Goal: Task Accomplishment & Management: Manage account settings

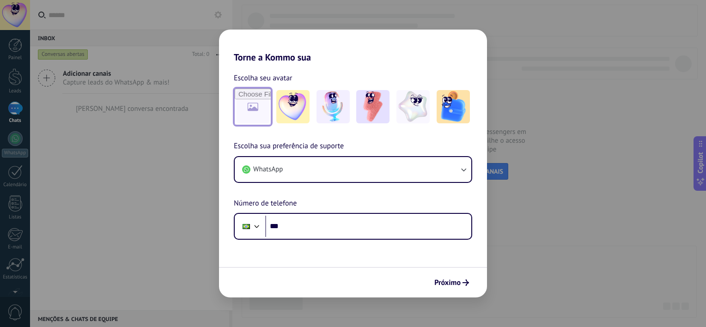
click at [255, 113] on input "file" at bounding box center [253, 107] width 36 height 36
click at [251, 107] on input "file" at bounding box center [253, 107] width 36 height 36
click at [284, 116] on img at bounding box center [292, 106] width 33 height 33
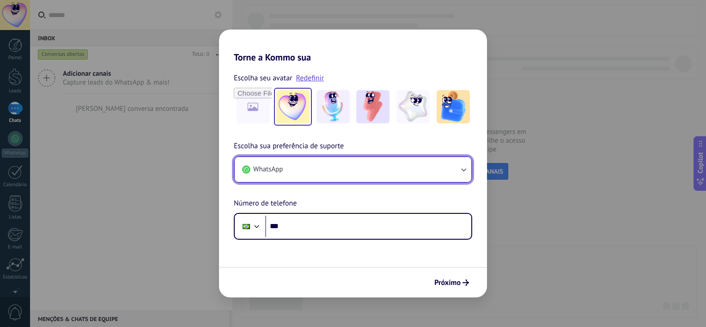
click at [305, 171] on button "WhatsApp" at bounding box center [353, 169] width 236 height 25
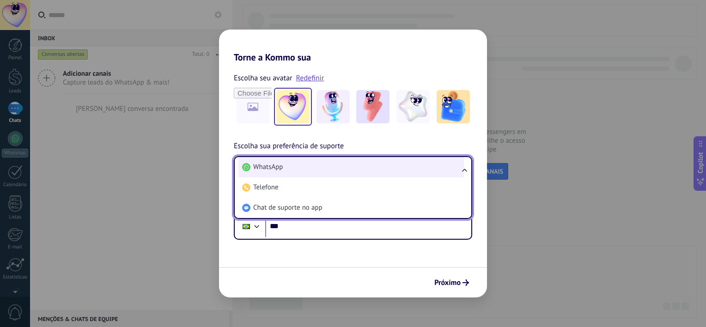
click at [269, 166] on span "WhatsApp" at bounding box center [268, 167] width 30 height 9
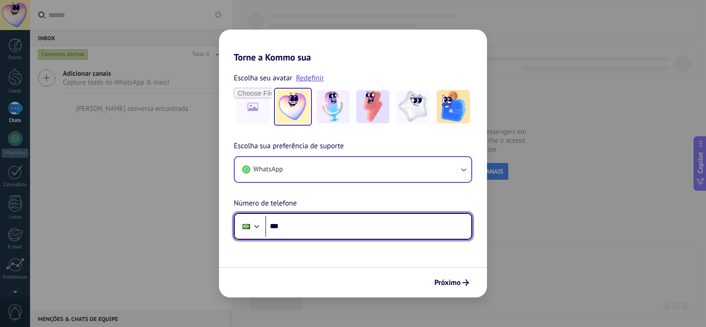
click at [321, 229] on input "***" at bounding box center [368, 226] width 206 height 21
type input "**********"
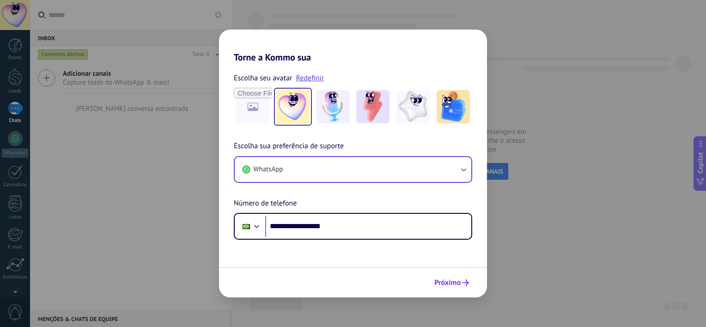
click at [447, 282] on span "Próximo" at bounding box center [447, 282] width 26 height 6
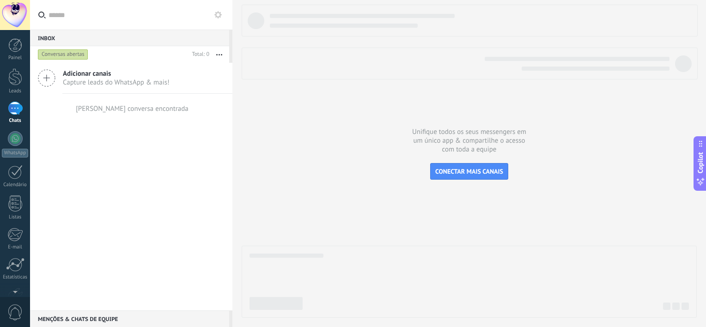
click at [75, 54] on div "Conversas abertas" at bounding box center [63, 54] width 50 height 11
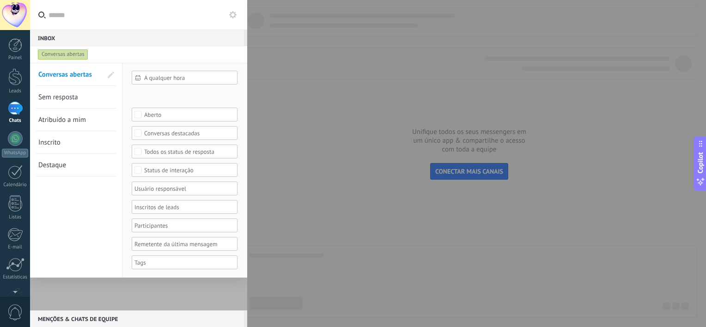
click at [70, 54] on div "Conversas abertas" at bounding box center [63, 54] width 50 height 11
click at [97, 292] on div at bounding box center [138, 187] width 217 height 248
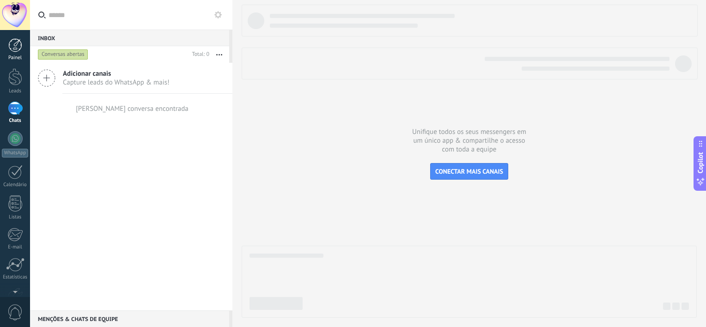
click at [14, 44] on div at bounding box center [15, 45] width 14 height 14
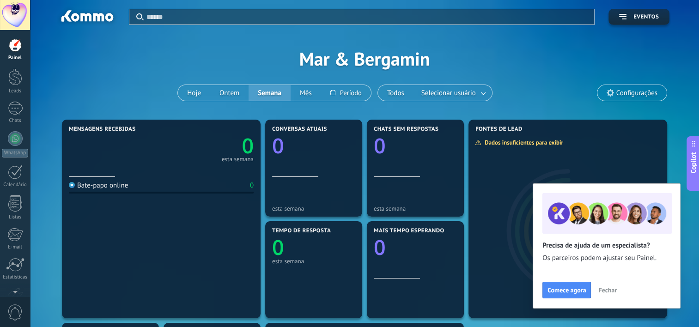
click at [611, 289] on span "Fechar" at bounding box center [607, 290] width 18 height 6
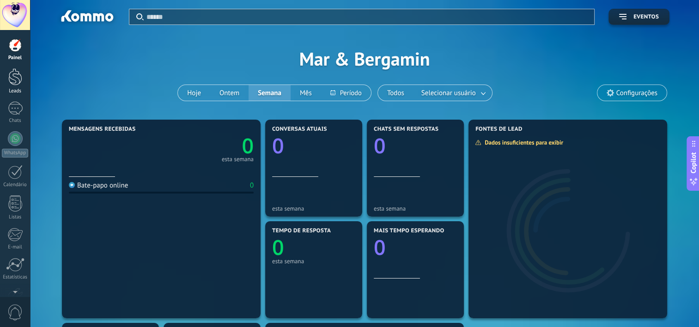
click at [19, 77] on div at bounding box center [15, 76] width 14 height 17
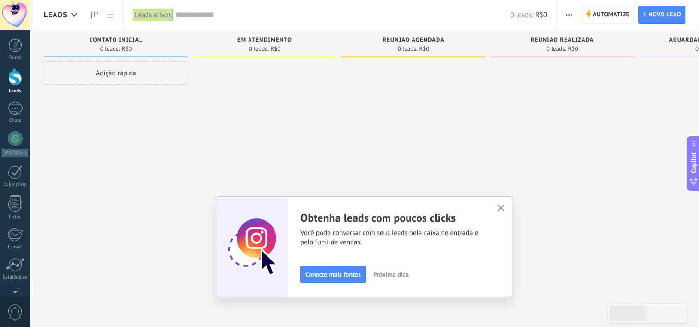
click at [503, 207] on use "button" at bounding box center [500, 208] width 7 height 7
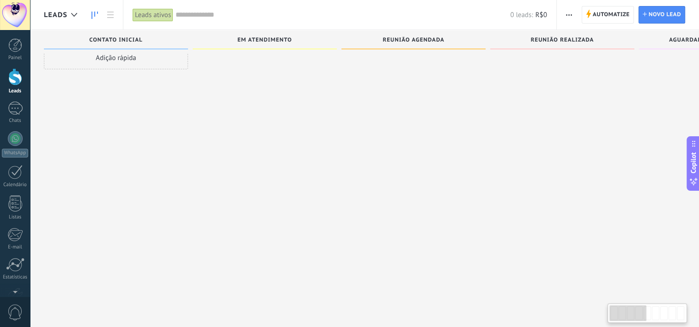
scroll to position [16, 0]
click at [272, 43] on span "Em atendimento" at bounding box center [264, 40] width 54 height 6
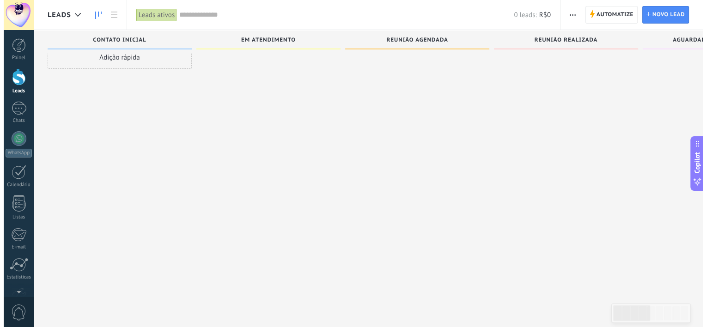
scroll to position [0, 0]
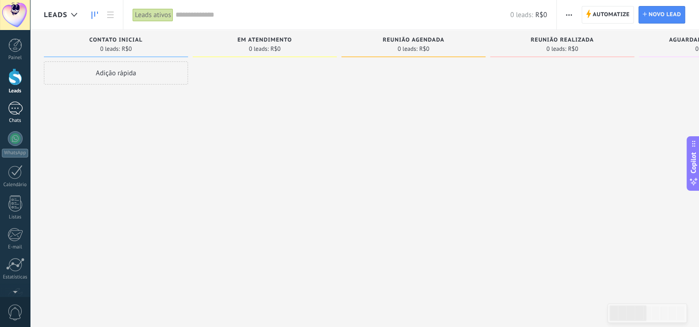
click at [16, 108] on div at bounding box center [15, 108] width 15 height 13
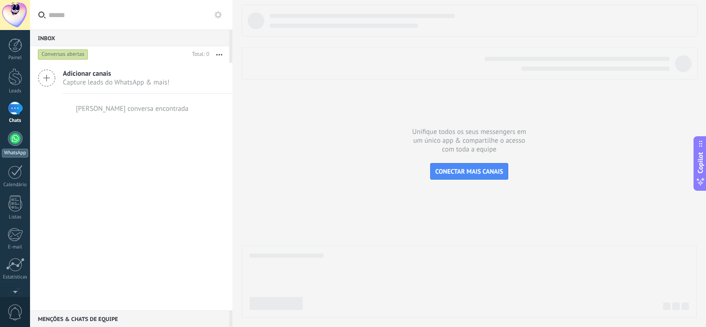
click at [15, 147] on link "WhatsApp" at bounding box center [15, 144] width 30 height 26
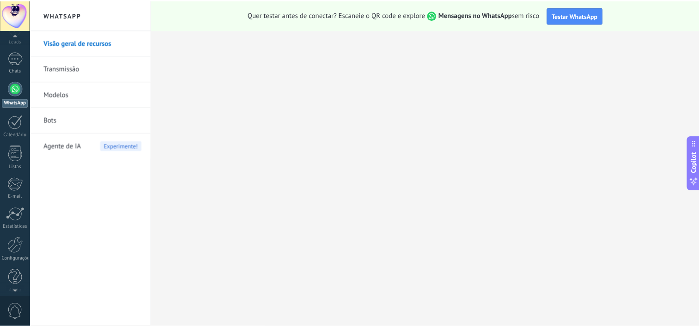
scroll to position [57, 0]
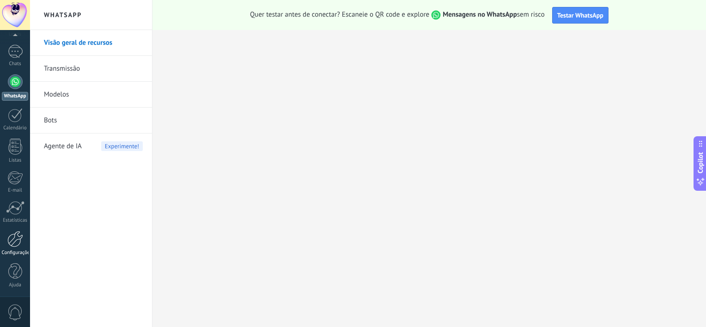
click at [15, 245] on div at bounding box center [15, 239] width 16 height 16
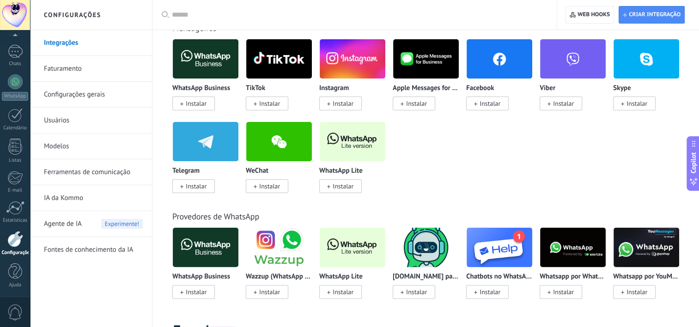
scroll to position [203, 0]
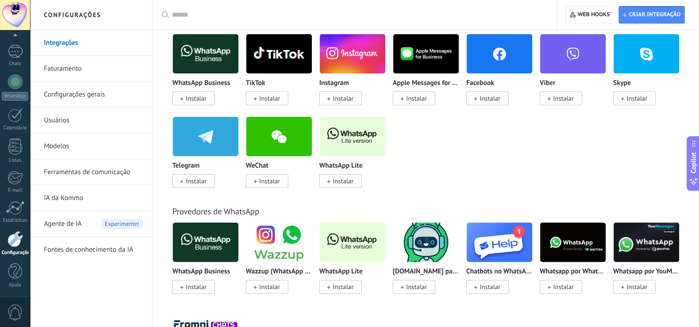
click at [351, 145] on img at bounding box center [353, 136] width 66 height 45
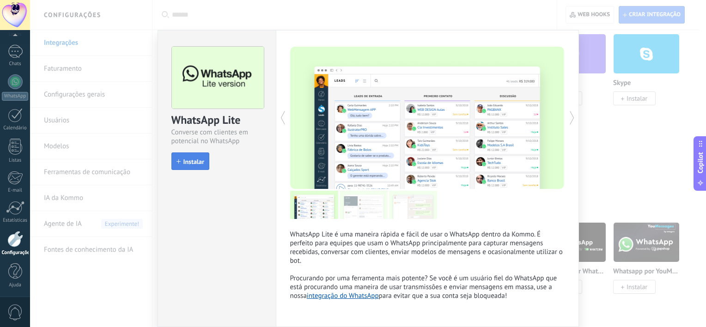
click at [198, 161] on span "Instalar" at bounding box center [193, 161] width 21 height 6
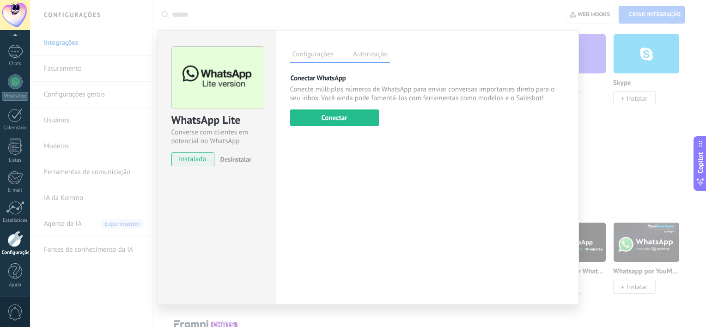
drag, startPoint x: 194, startPoint y: 164, endPoint x: 327, endPoint y: 228, distance: 147.3
click at [327, 228] on div "Configurações Autorização Esta aba registra os usuários que permitiram acesso à…" at bounding box center [427, 167] width 303 height 275
click at [334, 122] on button "Conectar" at bounding box center [334, 117] width 89 height 17
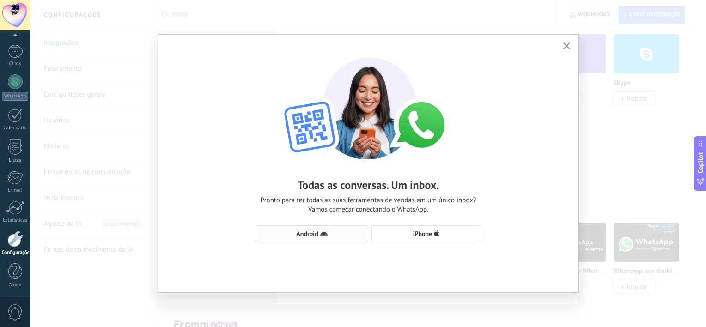
click at [319, 234] on span "Android" at bounding box center [311, 233] width 103 height 7
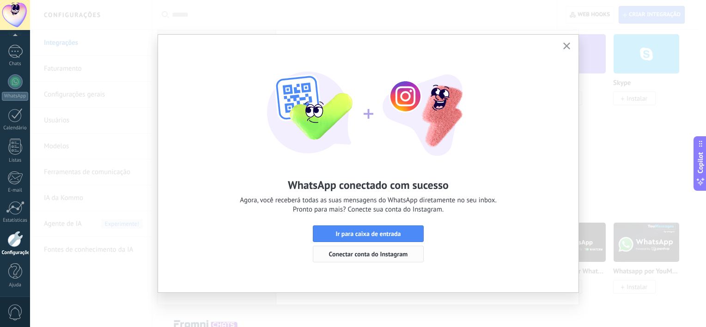
click at [382, 254] on span "Conectar conta do Instagram" at bounding box center [368, 254] width 79 height 6
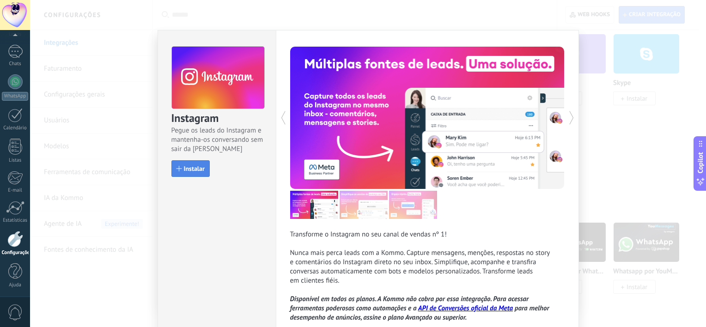
click at [192, 169] on span "Instalar" at bounding box center [194, 168] width 21 height 6
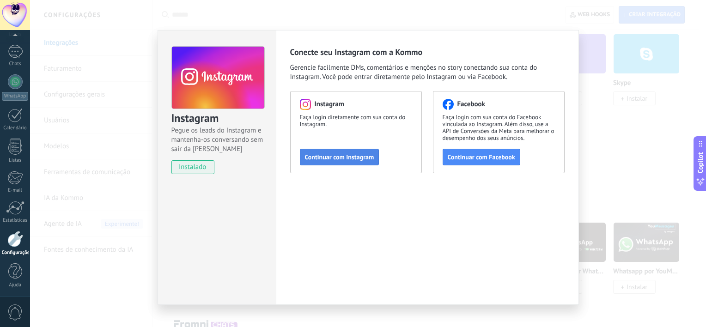
click at [333, 159] on span "Continuar com Instagram" at bounding box center [339, 157] width 69 height 6
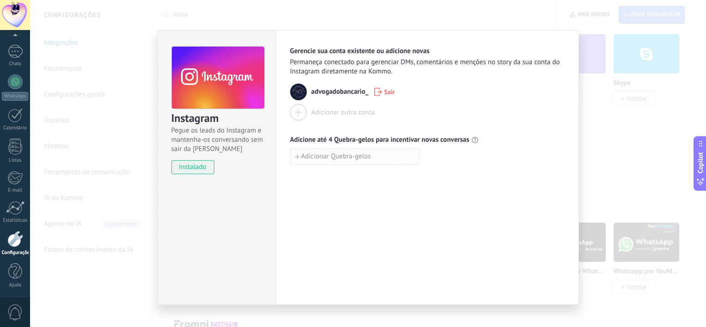
click at [296, 155] on icon "button" at bounding box center [297, 157] width 4 height 4
click at [617, 182] on div "Instagram Pegue os leads do Instagram e mantenha-os conversando sem sair da Kom…" at bounding box center [368, 163] width 676 height 327
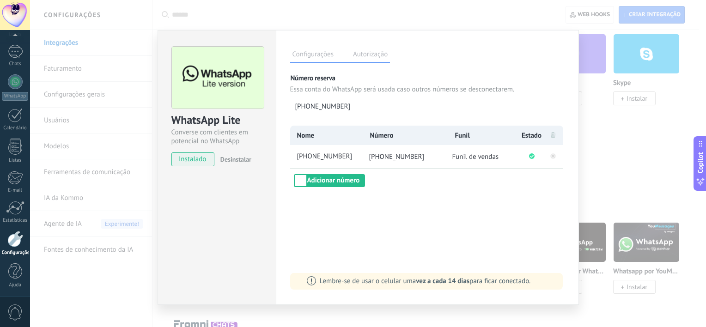
click at [368, 56] on label "Autorização" at bounding box center [370, 55] width 39 height 13
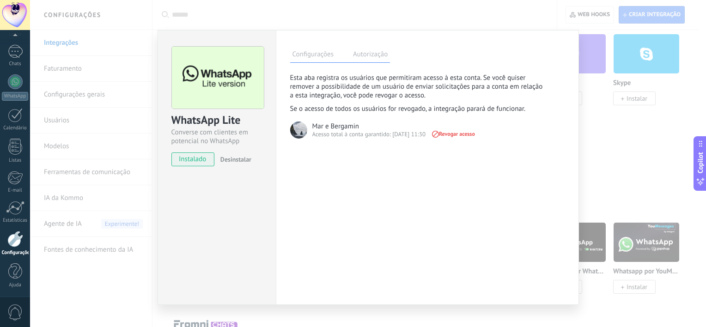
click at [303, 54] on label "Configurações" at bounding box center [313, 55] width 46 height 13
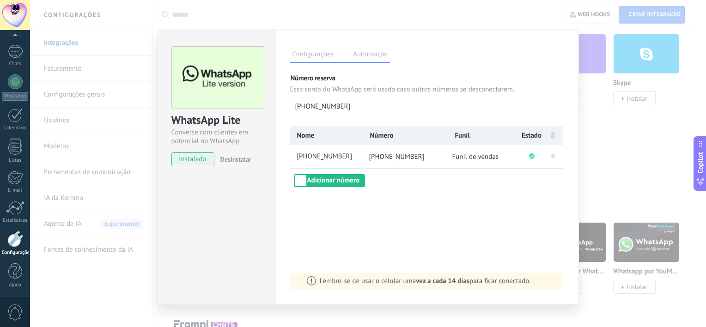
click at [554, 321] on div "WhatsApp Lite Converse com clientes em potencial no WhatsApp instalado Desinsta…" at bounding box center [368, 163] width 676 height 327
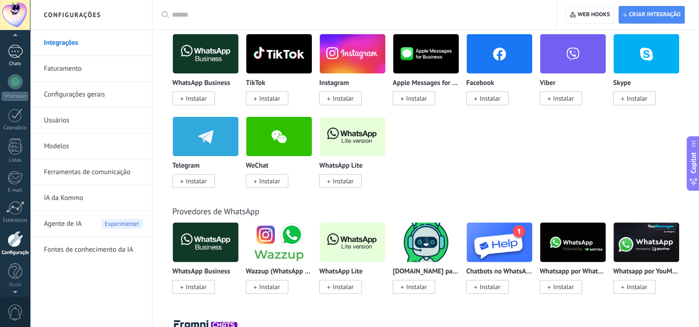
scroll to position [49, 0]
click at [13, 91] on div at bounding box center [15, 89] width 15 height 15
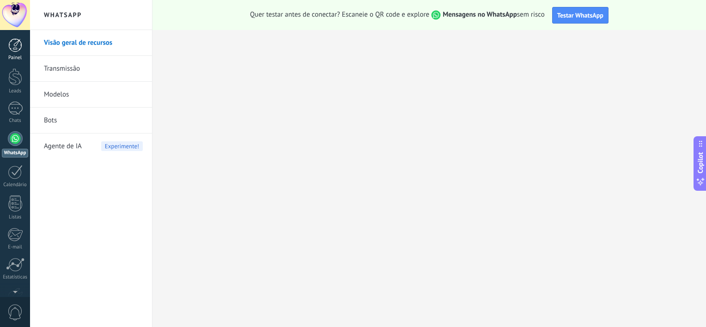
click at [18, 45] on div at bounding box center [15, 45] width 14 height 14
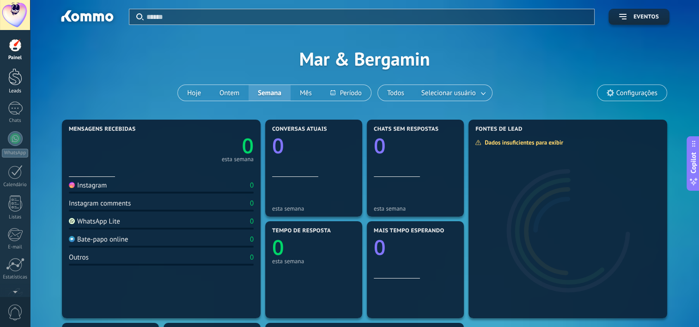
click at [14, 81] on div at bounding box center [15, 76] width 14 height 17
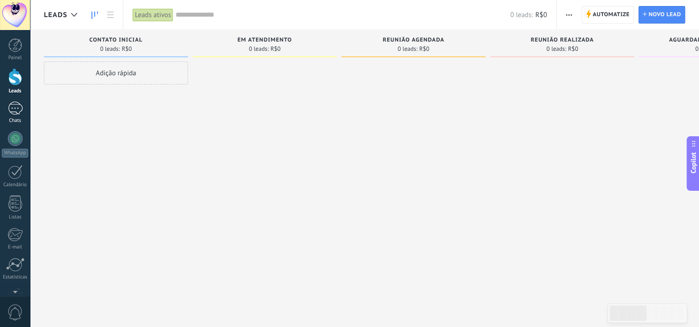
click at [15, 109] on div at bounding box center [15, 108] width 15 height 13
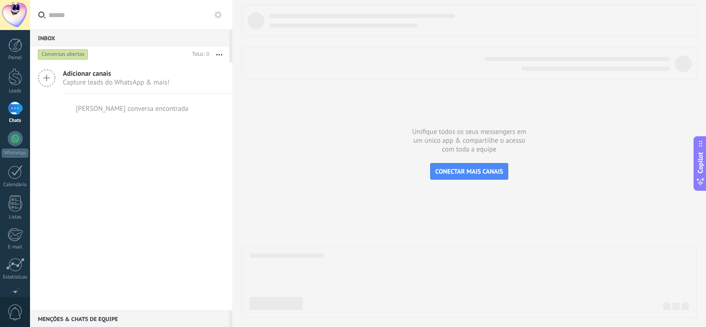
click at [50, 78] on icon at bounding box center [47, 78] width 18 height 18
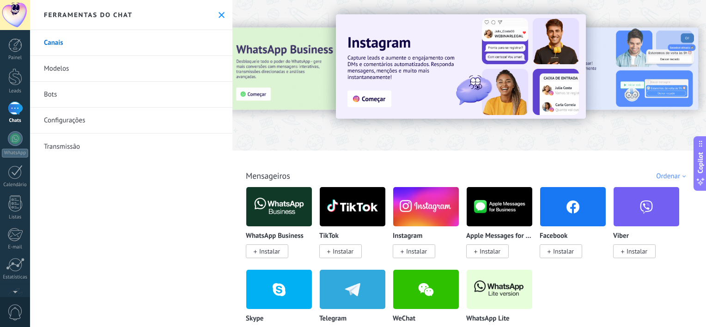
click at [218, 13] on icon at bounding box center [221, 15] width 6 height 6
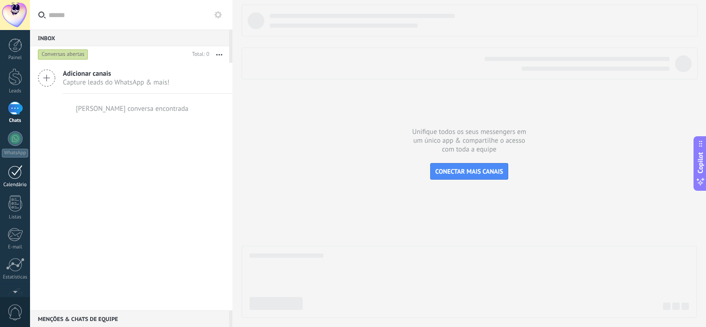
click at [19, 174] on div at bounding box center [15, 172] width 15 height 14
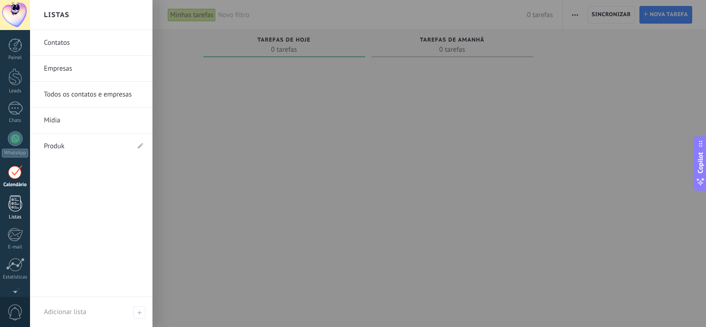
click at [15, 201] on div at bounding box center [15, 203] width 14 height 16
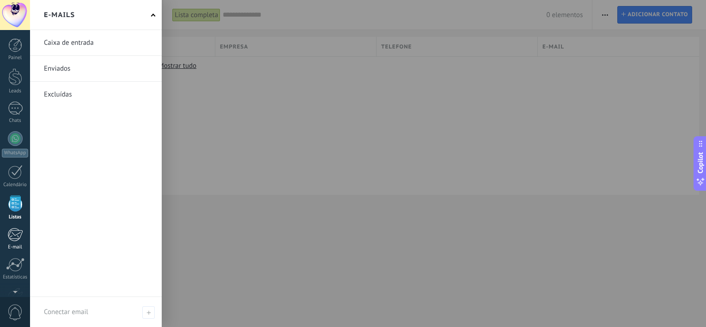
click at [14, 236] on div at bounding box center [14, 235] width 15 height 14
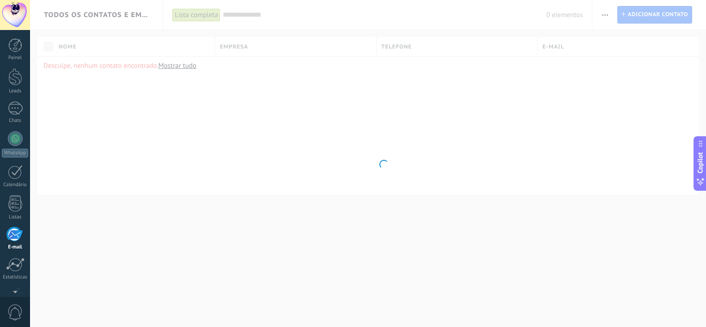
scroll to position [55, 0]
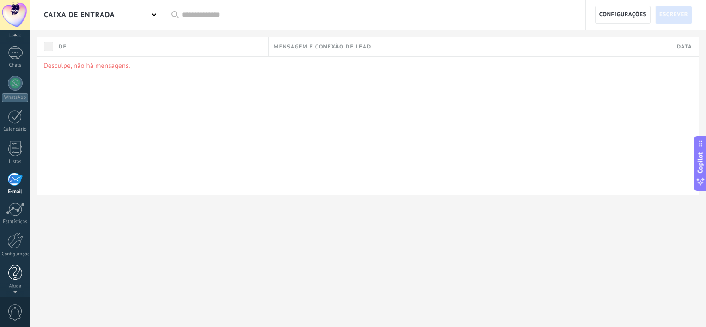
click at [18, 274] on div at bounding box center [15, 273] width 14 height 16
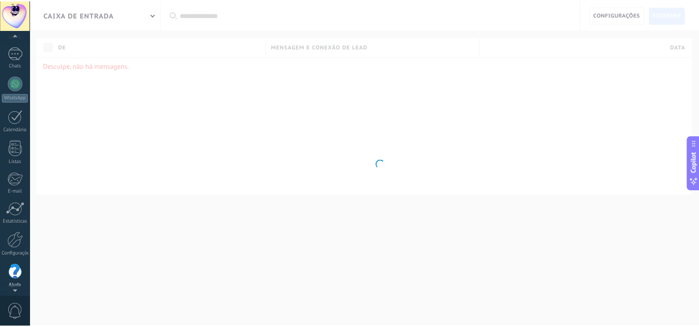
scroll to position [57, 0]
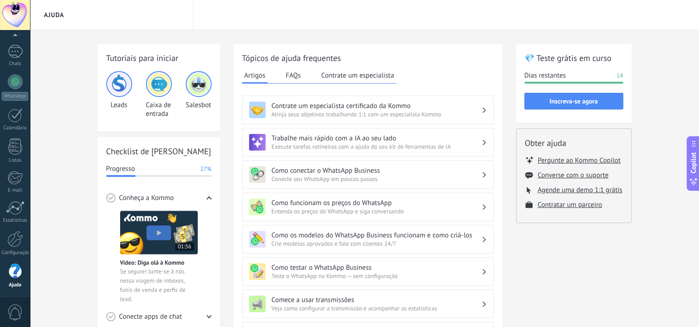
click at [17, 309] on span "0" at bounding box center [15, 312] width 16 height 16
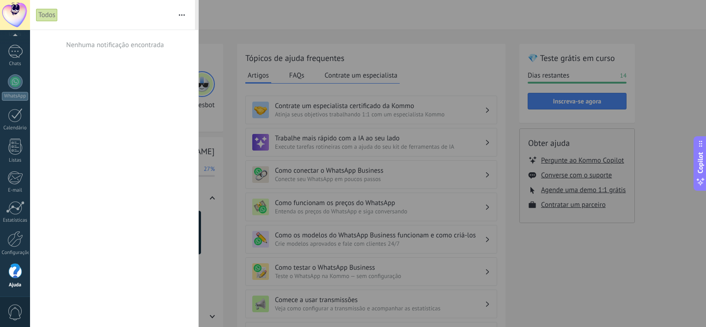
click at [17, 272] on div at bounding box center [15, 271] width 14 height 16
click at [15, 247] on link "Configurações" at bounding box center [15, 243] width 30 height 25
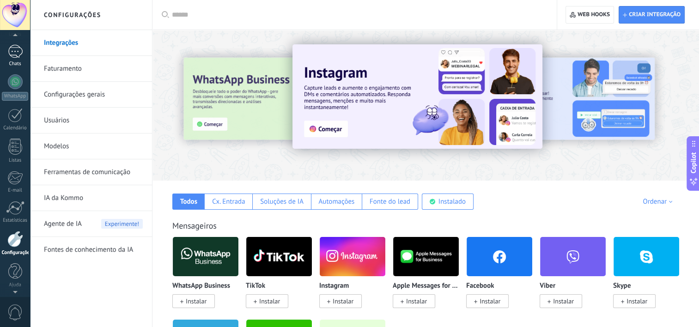
scroll to position [57, 0]
click at [13, 87] on div at bounding box center [15, 81] width 15 height 15
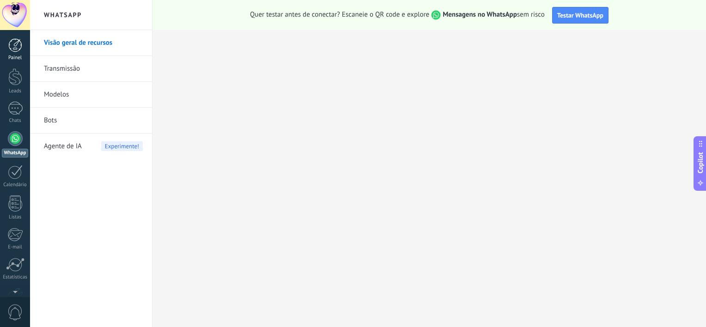
click at [17, 50] on div at bounding box center [15, 45] width 14 height 14
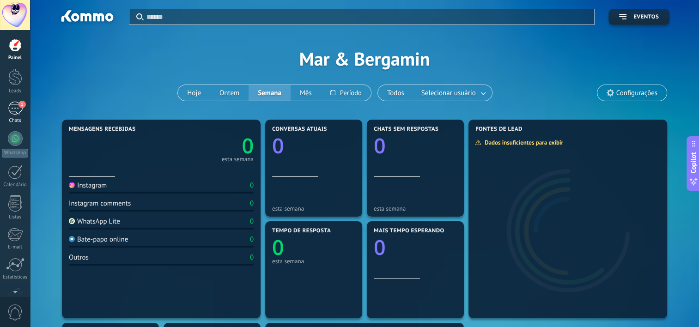
click at [16, 110] on div "1" at bounding box center [15, 108] width 15 height 13
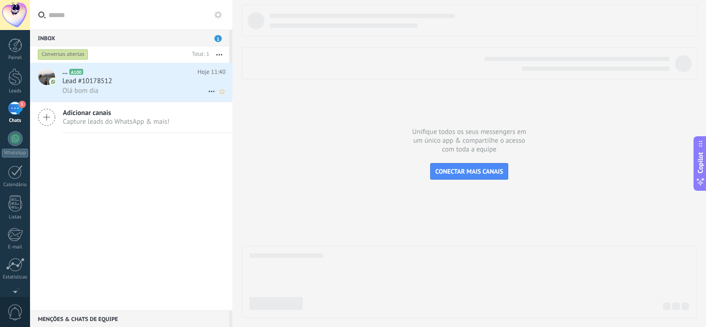
click at [89, 82] on span "Lead #10178512" at bounding box center [87, 81] width 50 height 9
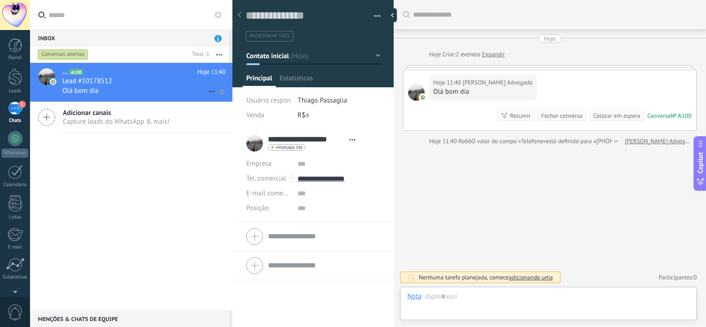
scroll to position [13, 0]
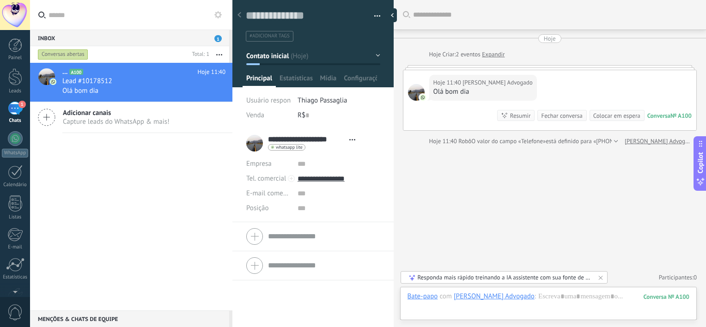
click at [617, 140] on div at bounding box center [614, 141] width 6 height 9
click at [17, 79] on div at bounding box center [15, 76] width 14 height 17
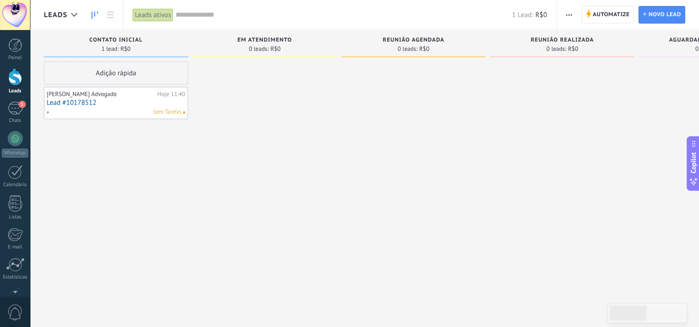
click at [120, 70] on div "Adição rápida" at bounding box center [116, 72] width 144 height 23
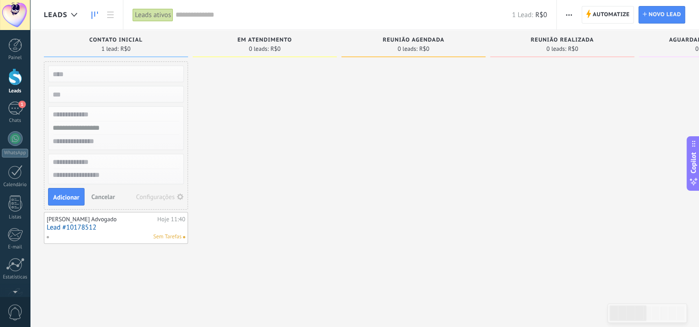
click at [112, 91] on input "numeric" at bounding box center [115, 94] width 135 height 13
click at [109, 113] on input "text" at bounding box center [115, 114] width 135 height 13
click at [107, 124] on input "text" at bounding box center [115, 127] width 135 height 13
type input "**********"
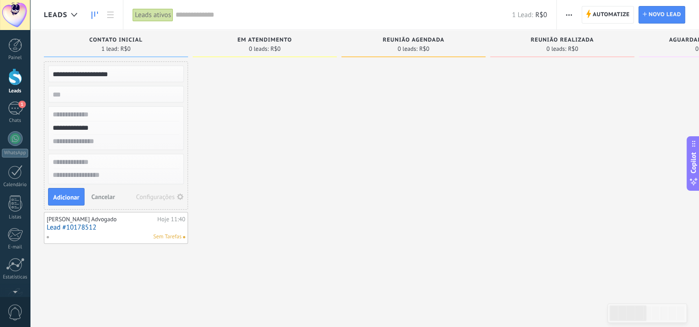
type input "**********"
click at [210, 153] on div at bounding box center [265, 164] width 144 height 206
click at [146, 160] on input "**********" at bounding box center [115, 162] width 135 height 13
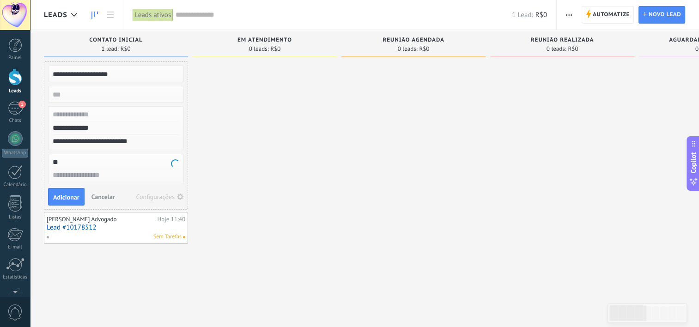
type input "*"
click at [71, 194] on span "Adicionar" at bounding box center [66, 197] width 26 height 6
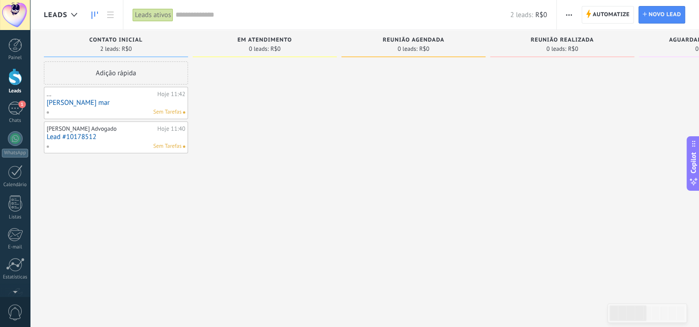
click at [155, 105] on link "[PERSON_NAME] mar" at bounding box center [116, 103] width 139 height 8
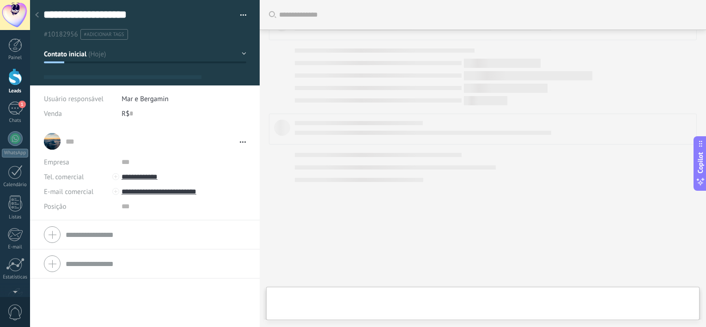
type textarea "**********"
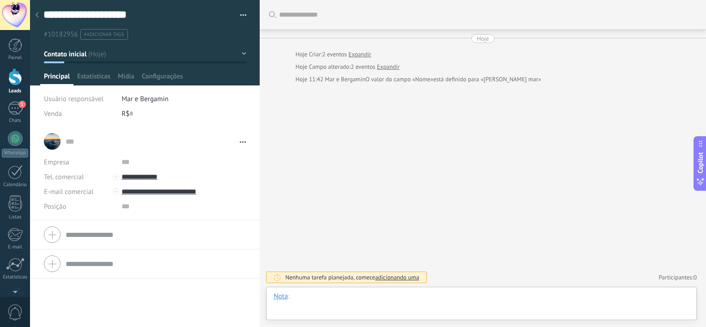
click at [353, 298] on div at bounding box center [481, 306] width 416 height 28
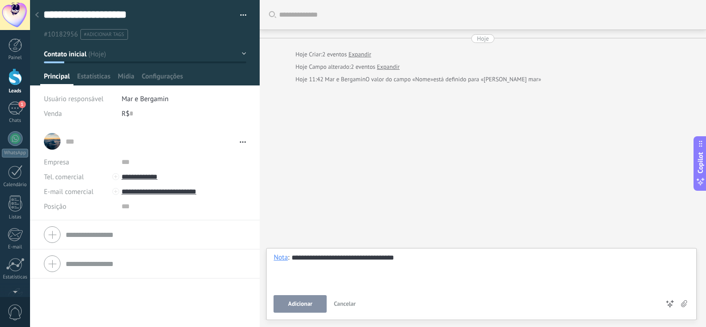
click at [293, 301] on span "Adicionar" at bounding box center [300, 304] width 24 height 6
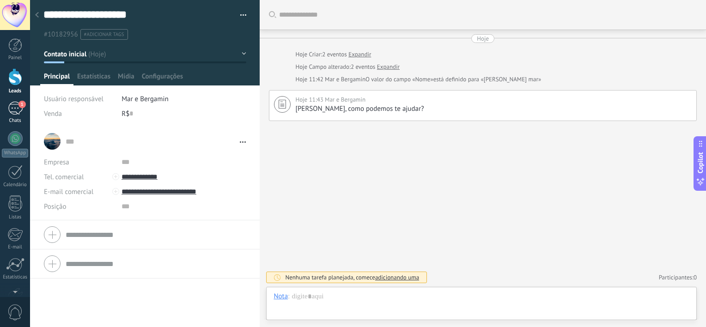
click at [14, 107] on div "1" at bounding box center [15, 108] width 15 height 13
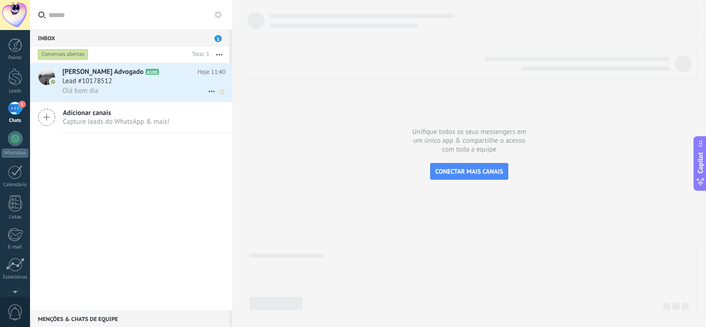
click at [122, 90] on div "Olá bom dia" at bounding box center [143, 91] width 163 height 10
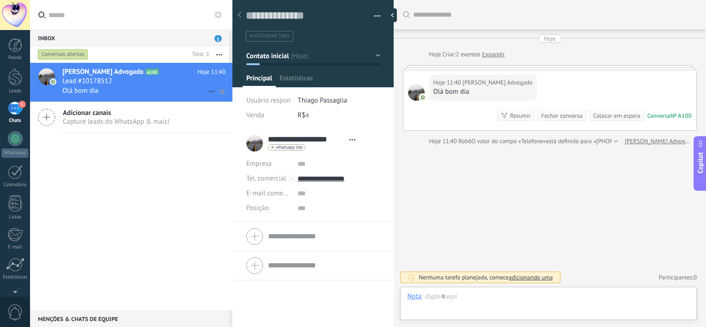
scroll to position [13, 0]
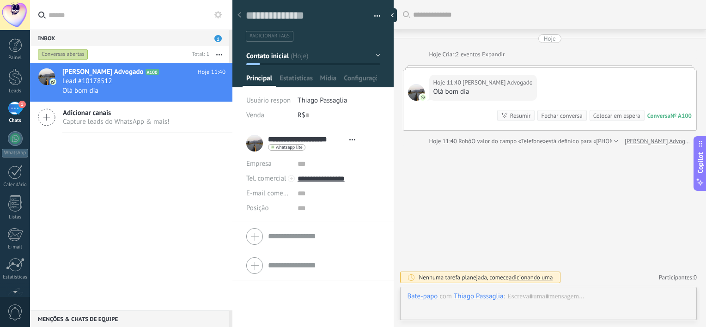
drag, startPoint x: 514, startPoint y: 239, endPoint x: 453, endPoint y: 210, distance: 67.5
click at [453, 210] on div "Buscar Carregar mais Hoje Hoje Criar: 2 eventos Expandir Hoje 11:40 [PERSON_NAM…" at bounding box center [549, 163] width 313 height 327
click at [84, 80] on span "Lead #10178512" at bounding box center [87, 81] width 50 height 9
click at [397, 15] on div at bounding box center [394, 15] width 14 height 14
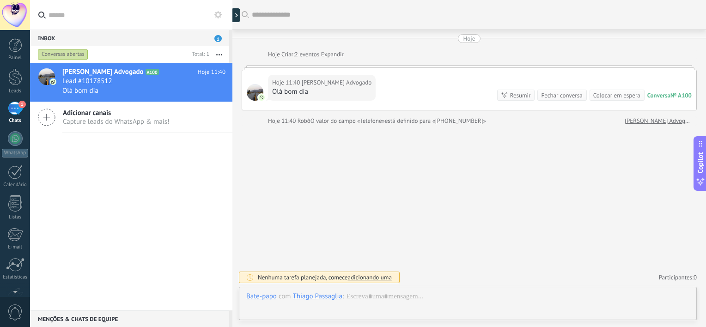
click at [329, 91] on div "Olá bom dia" at bounding box center [321, 91] width 99 height 9
drag, startPoint x: 329, startPoint y: 91, endPoint x: 290, endPoint y: 135, distance: 59.6
click at [290, 135] on div "Buscar Carregar mais Hoje Hoje Criar: 2 eventos Expandir Hoje 11:40 [PERSON_NAM…" at bounding box center [468, 163] width 473 height 327
click at [332, 54] on link "Expandir" at bounding box center [332, 54] width 23 height 9
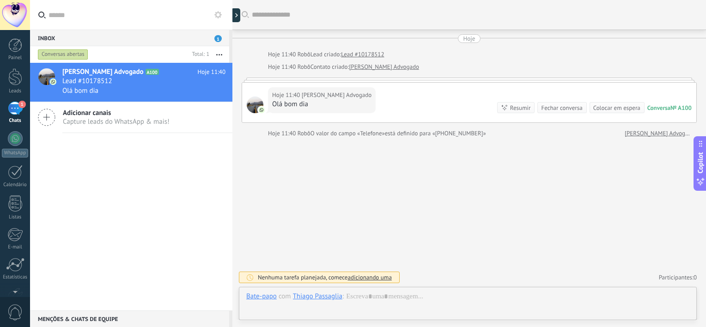
click at [437, 52] on div "Hoje 11:40 Robô Lead criado: Lead #10178512" at bounding box center [479, 54] width 423 height 9
click at [368, 55] on link "Lead #10178512" at bounding box center [362, 54] width 43 height 9
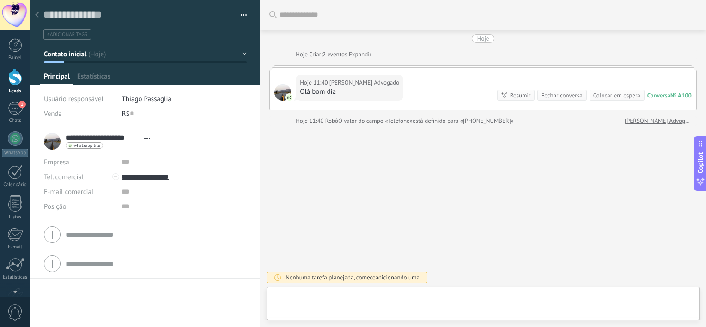
type textarea "**********"
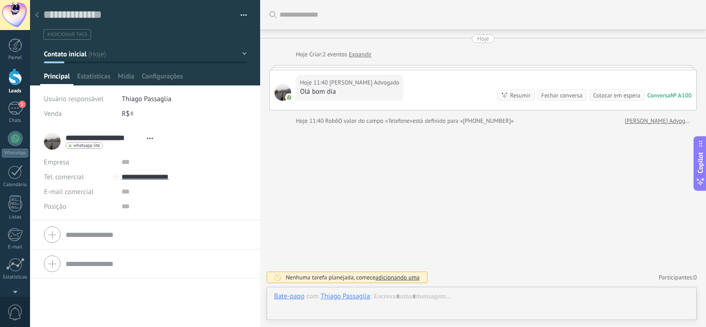
click at [655, 95] on div "Conversa" at bounding box center [658, 95] width 23 height 8
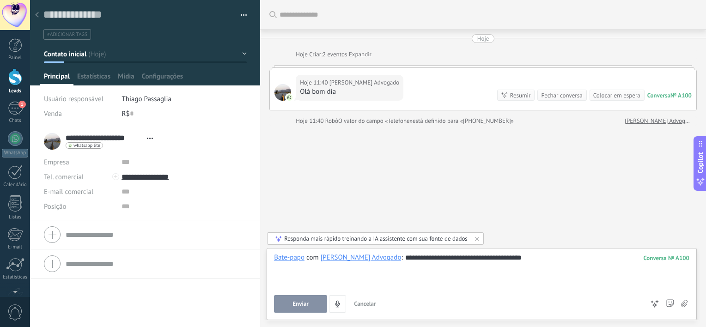
click at [317, 302] on button "Enviar" at bounding box center [300, 304] width 53 height 18
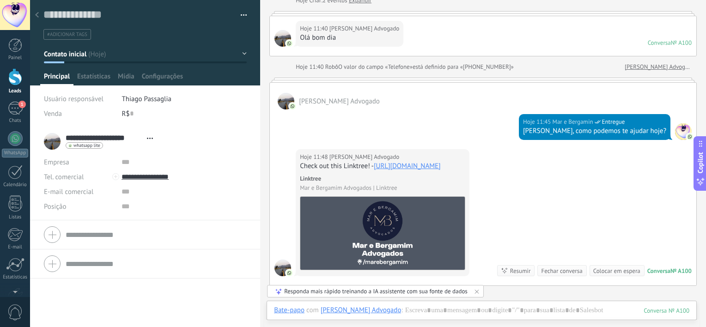
scroll to position [72, 0]
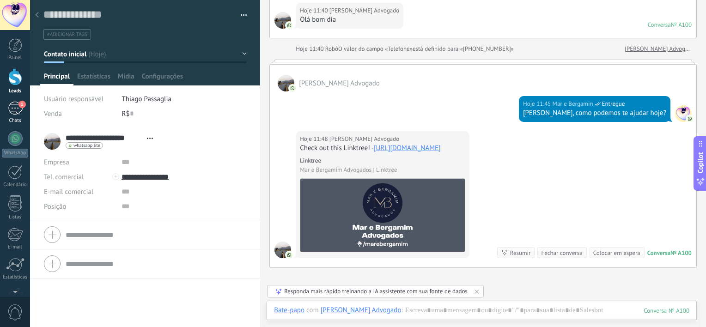
click at [13, 107] on div "1" at bounding box center [15, 108] width 15 height 13
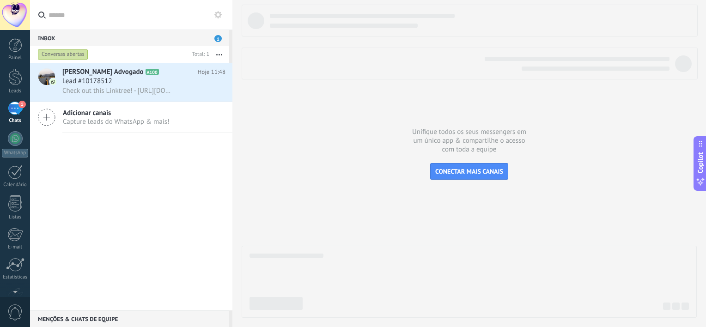
click at [67, 53] on div "Conversas abertas" at bounding box center [63, 54] width 50 height 11
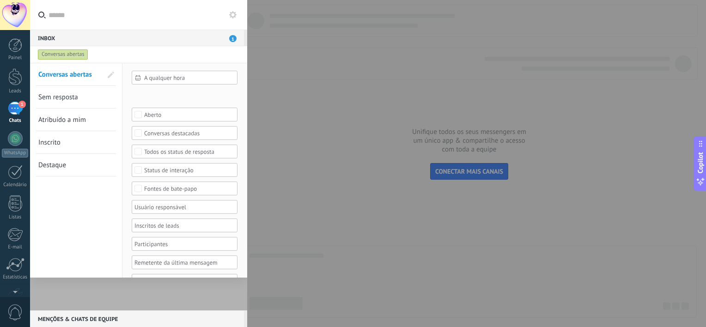
click at [67, 53] on div "Conversas abertas" at bounding box center [63, 54] width 50 height 11
click at [141, 294] on div at bounding box center [138, 187] width 217 height 248
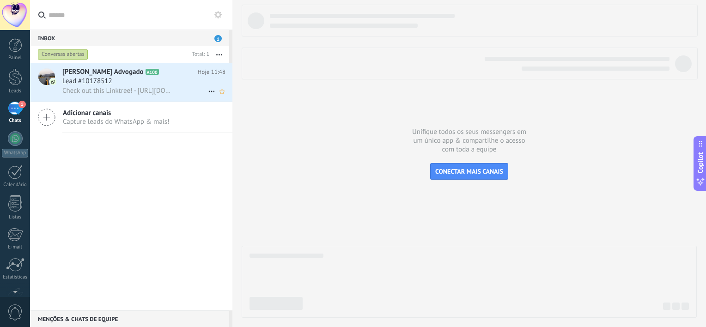
click at [125, 94] on span "Check out this Linktree! - [URL][DOMAIN_NAME]" at bounding box center [118, 90] width 112 height 9
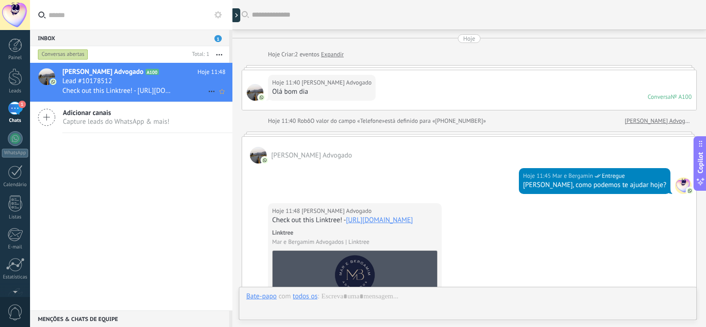
scroll to position [72, 0]
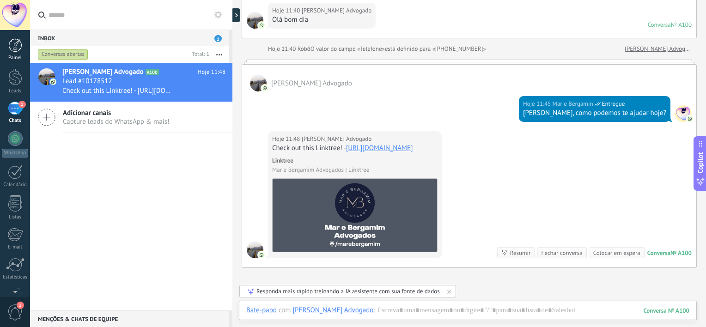
click at [18, 43] on div at bounding box center [15, 45] width 14 height 14
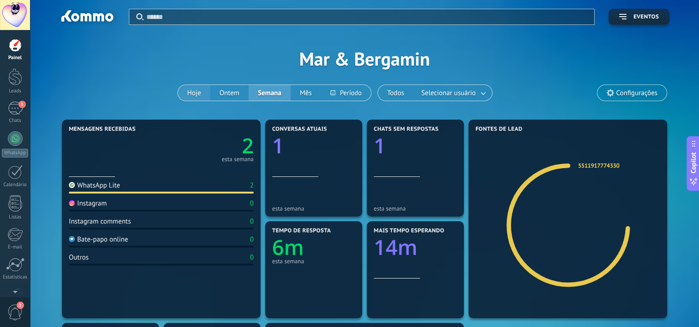
click at [200, 96] on button "Hoje" at bounding box center [194, 93] width 32 height 16
click at [20, 105] on span "1" at bounding box center [21, 104] width 7 height 7
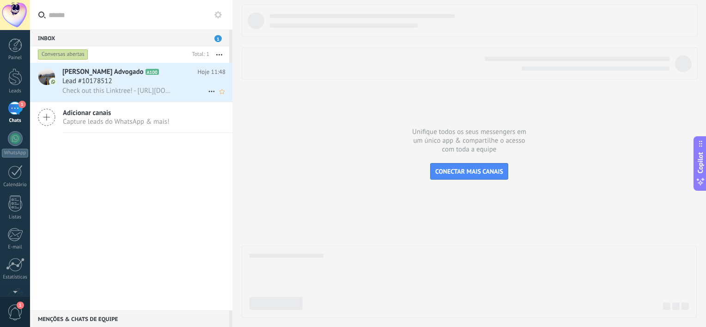
click at [123, 83] on div "Lead #10178512" at bounding box center [143, 81] width 163 height 9
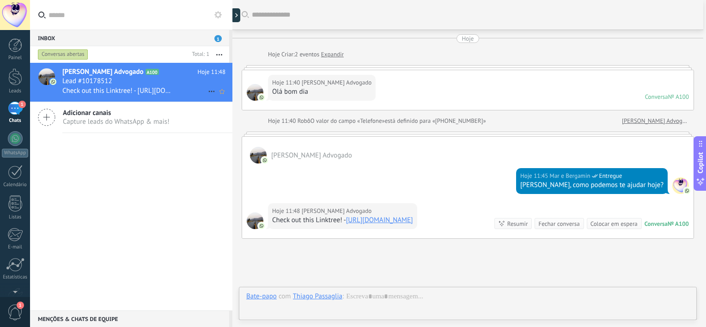
scroll to position [72, 0]
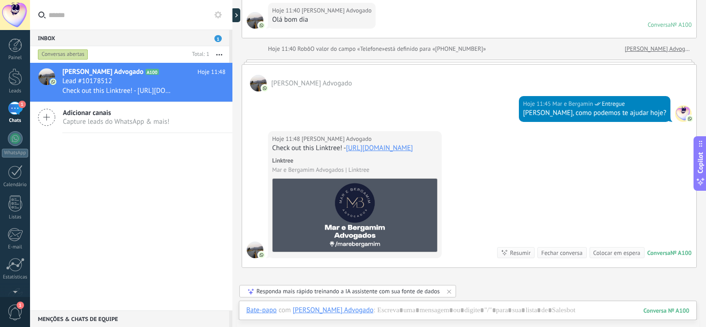
click at [348, 293] on div "Responda mais rápido treinando a IA assistente com sua fonte de dados" at bounding box center [347, 291] width 183 height 8
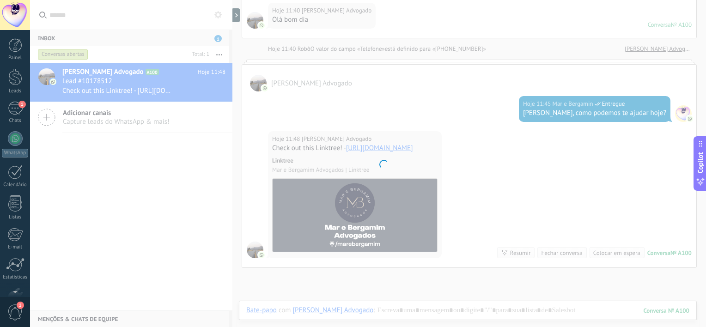
scroll to position [57, 0]
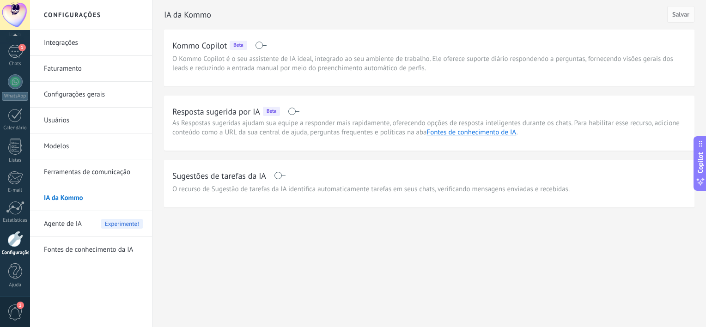
click at [337, 60] on span "O Kommo Copilot é o seu assistente de IA ideal, integrado ao seu ambiente de tr…" at bounding box center [429, 63] width 514 height 18
click at [373, 57] on span "O Kommo Copilot é o seu assistente de IA ideal, integrado ao seu ambiente de tr…" at bounding box center [429, 63] width 514 height 18
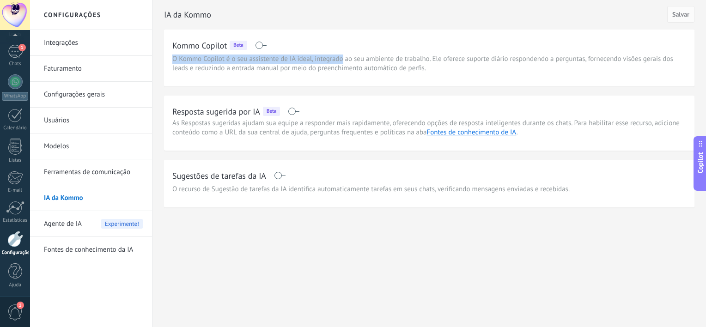
drag, startPoint x: 373, startPoint y: 57, endPoint x: 344, endPoint y: 54, distance: 29.7
click at [344, 54] on span "O Kommo Copilot é o seu assistente de IA ideal, integrado ao seu ambiente de tr…" at bounding box center [429, 63] width 514 height 18
click at [324, 228] on div "IA da [PERSON_NAME] Copilot Beta O Kommo Copilot é o seu assistente de IA ideal…" at bounding box center [428, 123] width 553 height 247
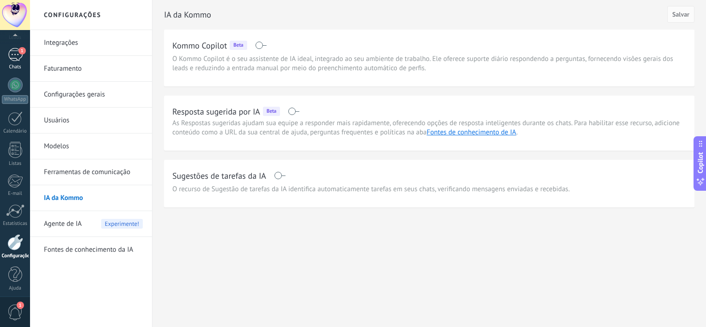
click at [18, 58] on div "1" at bounding box center [15, 54] width 15 height 13
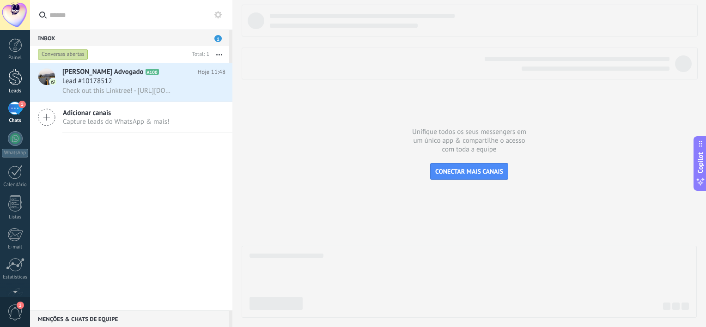
click at [13, 74] on div at bounding box center [15, 76] width 14 height 17
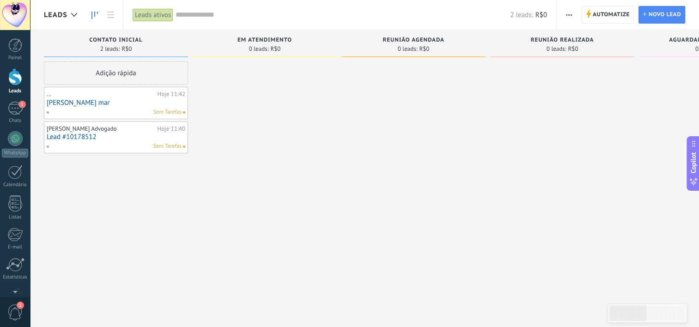
click at [121, 99] on link "[PERSON_NAME] mar" at bounding box center [116, 103] width 139 height 8
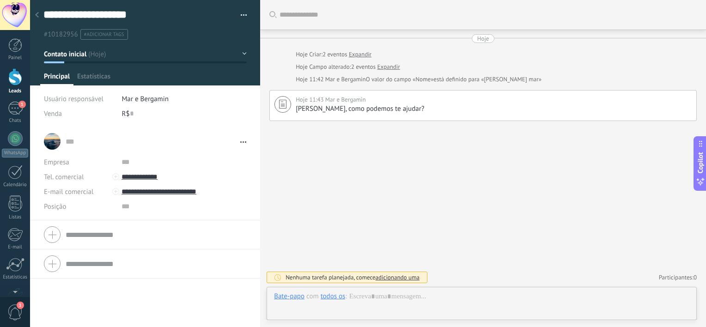
scroll to position [13, 0]
click at [241, 15] on button "button" at bounding box center [240, 15] width 13 height 14
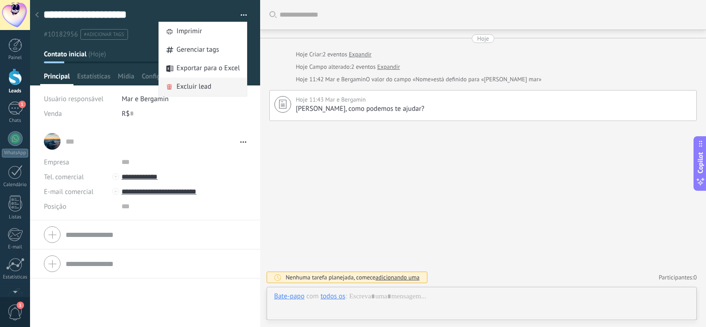
click at [186, 85] on span "Excluir lead" at bounding box center [193, 87] width 35 height 18
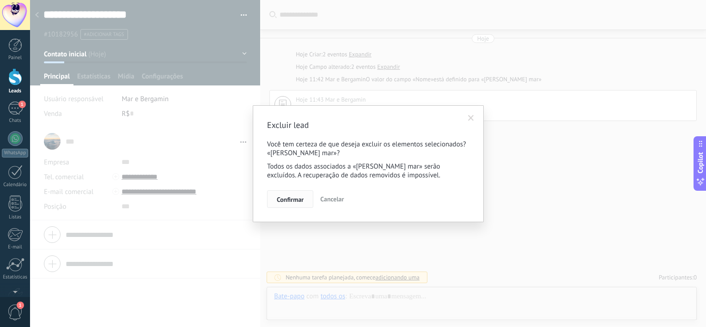
click at [294, 202] on span "Confirmar" at bounding box center [290, 199] width 27 height 6
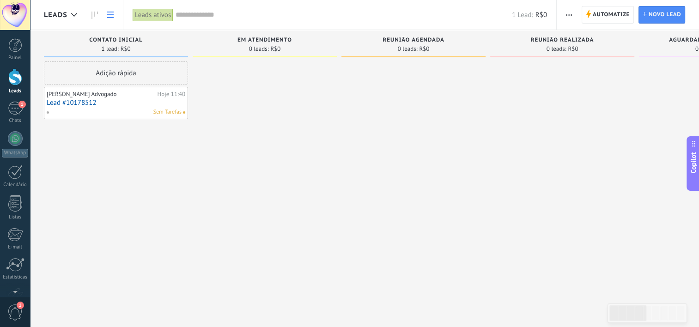
click at [109, 15] on use at bounding box center [110, 15] width 6 height 6
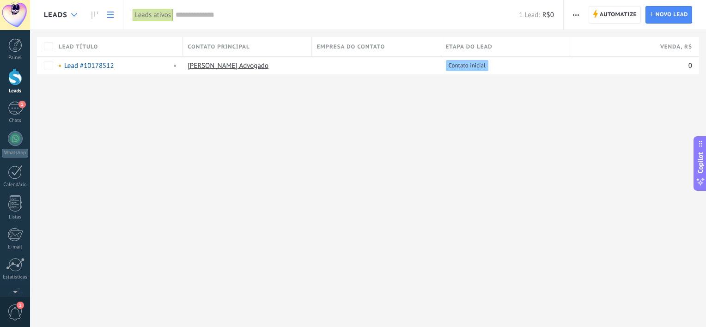
click at [70, 17] on div at bounding box center [74, 15] width 15 height 18
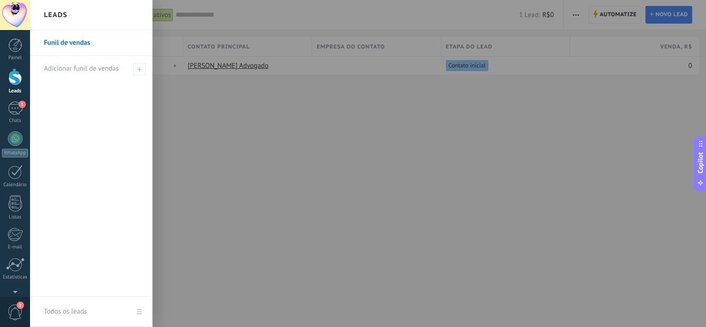
click at [67, 42] on link "Funil de vendas" at bounding box center [93, 43] width 99 height 26
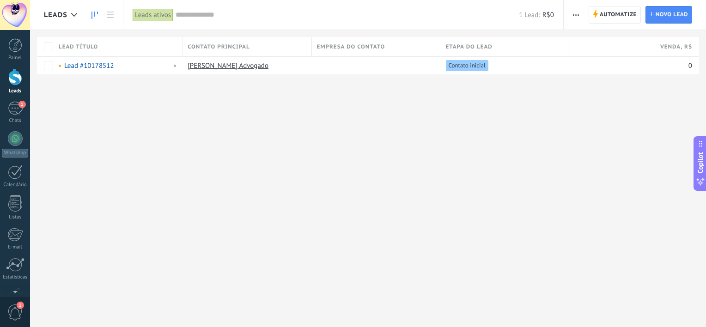
click at [94, 16] on icon at bounding box center [94, 15] width 6 height 7
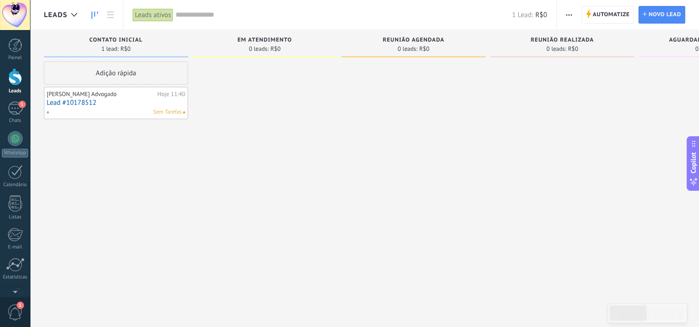
drag, startPoint x: 79, startPoint y: 97, endPoint x: 57, endPoint y: 166, distance: 73.3
click at [57, 166] on div "Adição rápida [PERSON_NAME] Advogado Hoje 11:40 Lead #10178512 Sem Tarefas" at bounding box center [116, 164] width 144 height 206
click at [92, 104] on link "Lead #10178512" at bounding box center [116, 103] width 139 height 8
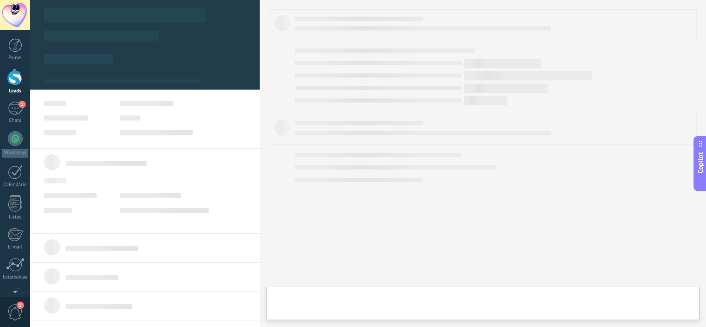
type textarea "**********"
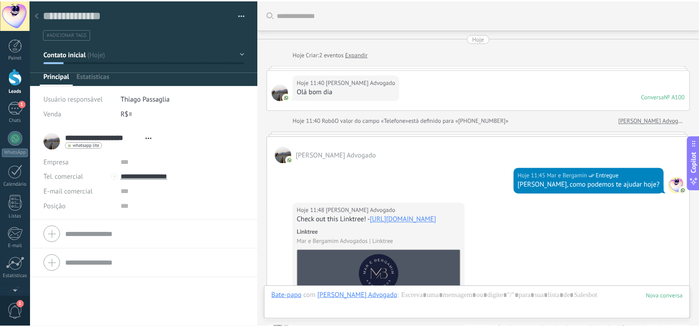
scroll to position [72, 0]
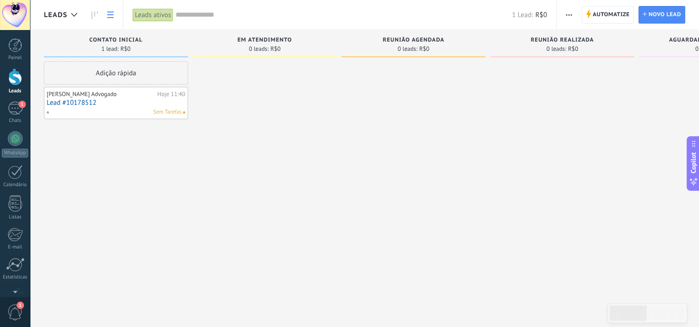
click at [113, 14] on use at bounding box center [110, 15] width 6 height 6
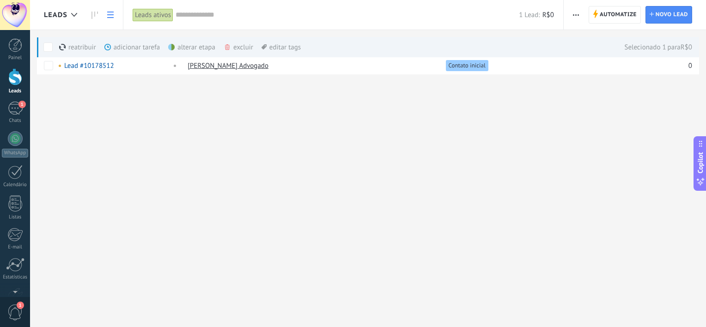
click at [109, 14] on use at bounding box center [110, 15] width 6 height 6
click at [109, 17] on use at bounding box center [110, 15] width 6 height 6
click at [121, 65] on span at bounding box center [120, 65] width 9 height 9
click at [119, 85] on span "Cancelar" at bounding box center [113, 86] width 24 height 8
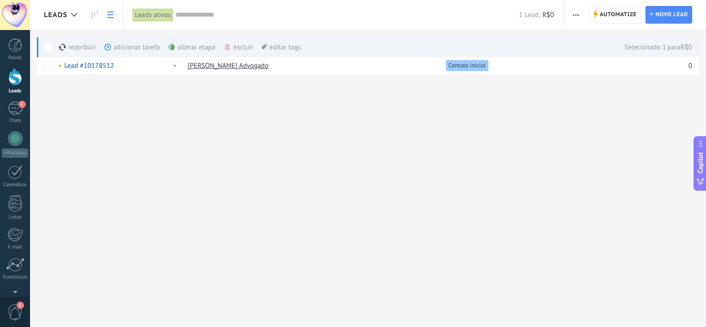
click at [576, 10] on span "button" at bounding box center [576, 15] width 6 height 18
click at [92, 13] on icon at bounding box center [94, 15] width 6 height 7
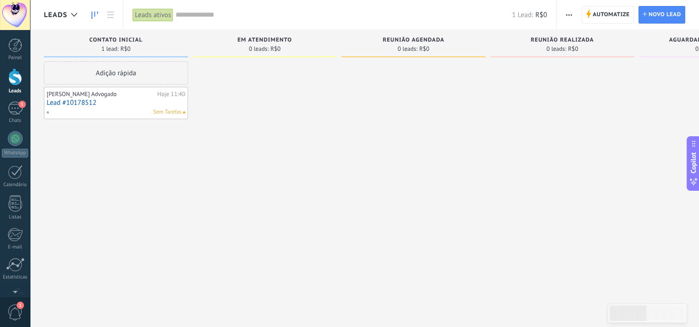
click at [266, 46] on span "0 leads:" at bounding box center [259, 49] width 20 height 6
click at [401, 50] on span "0 leads:" at bounding box center [408, 49] width 20 height 6
click at [553, 46] on span "0 leads:" at bounding box center [556, 49] width 20 height 6
click at [673, 43] on span "Aguardando procuração" at bounding box center [711, 40] width 84 height 6
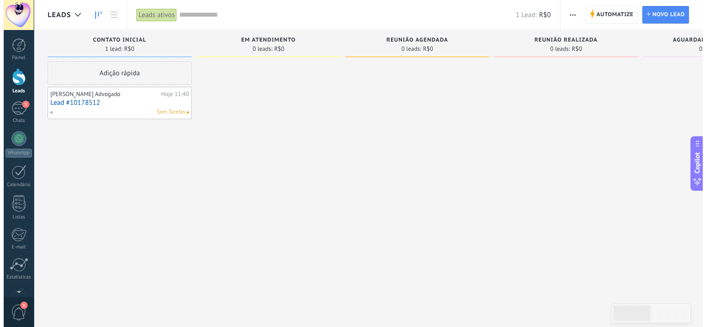
scroll to position [4, 0]
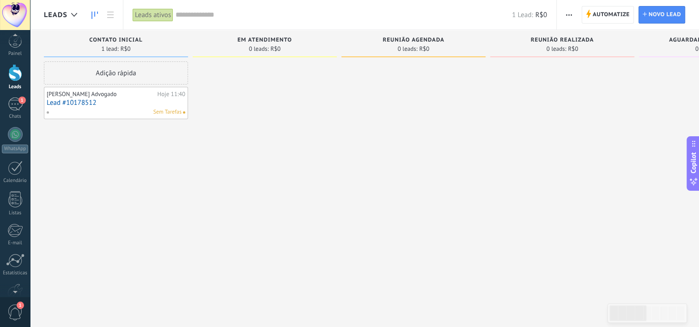
click at [16, 315] on span "1" at bounding box center [15, 312] width 16 height 16
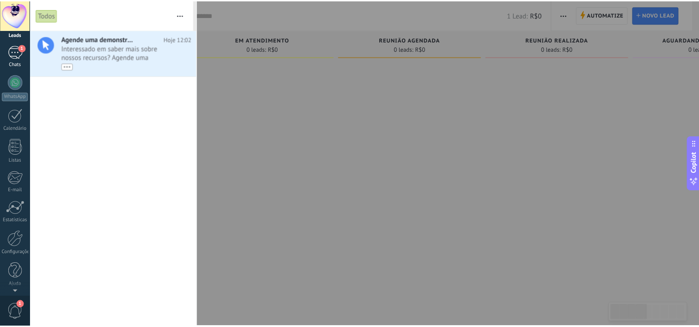
scroll to position [0, 0]
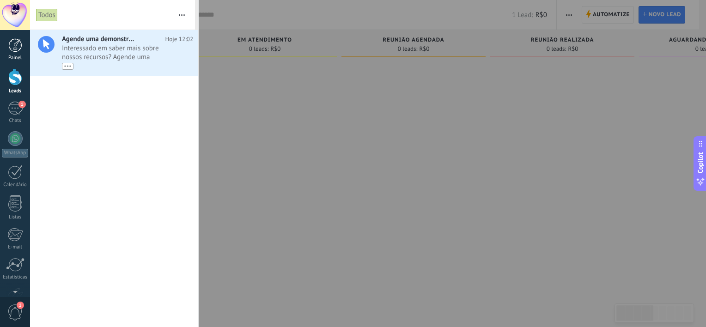
click at [18, 44] on div at bounding box center [15, 45] width 14 height 14
